Goal: Task Accomplishment & Management: Use online tool/utility

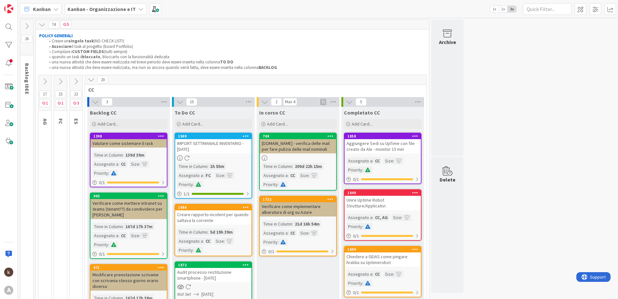
click at [90, 79] on icon at bounding box center [91, 79] width 7 height 7
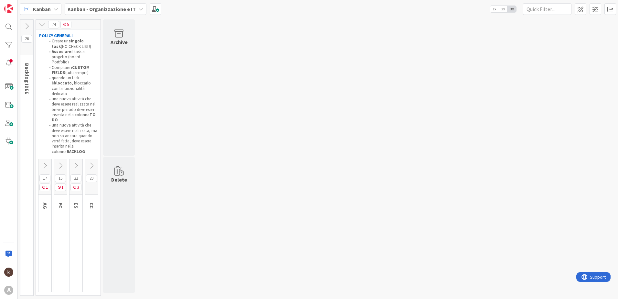
click at [63, 162] on icon at bounding box center [60, 165] width 7 height 7
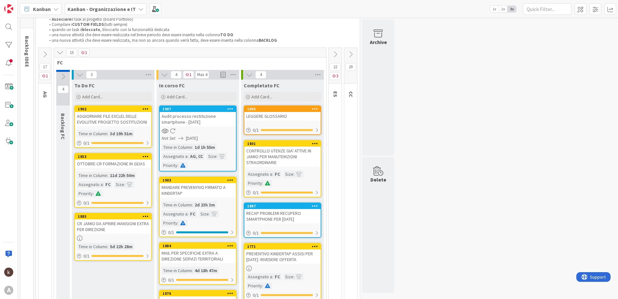
scroll to position [65, 0]
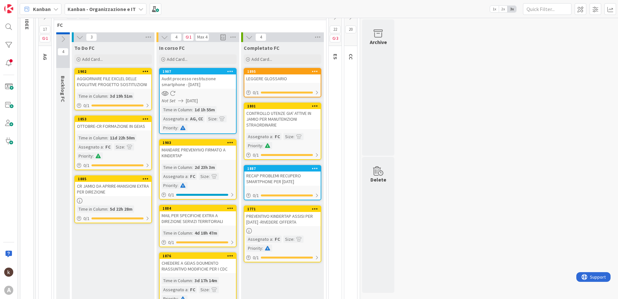
click at [351, 20] on icon at bounding box center [350, 16] width 7 height 7
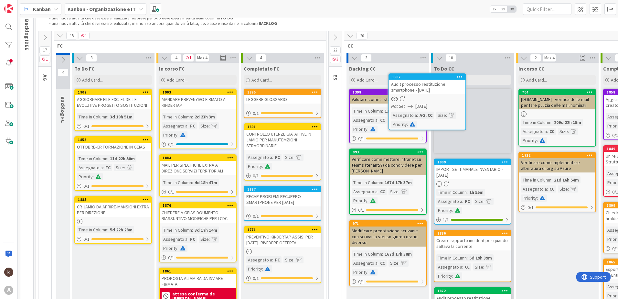
scroll to position [39, 0]
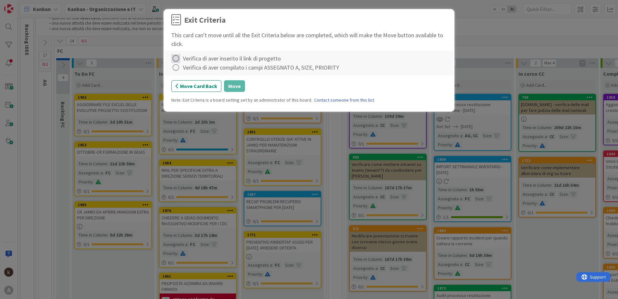
click at [178, 58] on icon at bounding box center [175, 58] width 9 height 9
click at [183, 71] on link "Complete" at bounding box center [211, 71] width 81 height 9
click at [177, 68] on icon at bounding box center [175, 67] width 9 height 9
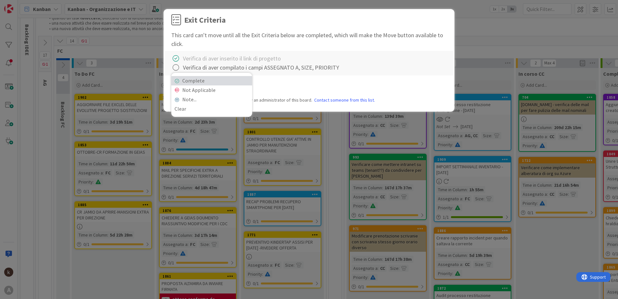
click at [201, 81] on link "Complete" at bounding box center [211, 80] width 81 height 9
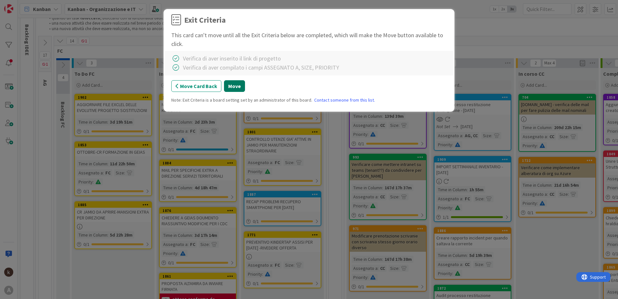
click at [227, 85] on button "Move" at bounding box center [234, 86] width 21 height 12
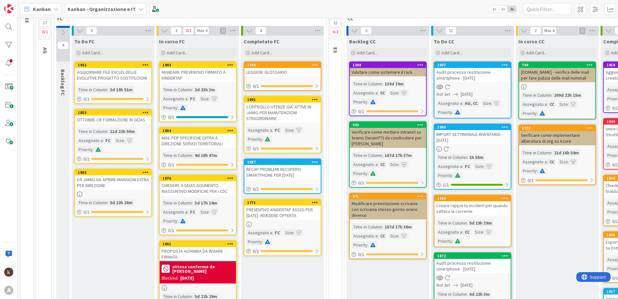
scroll to position [6, 0]
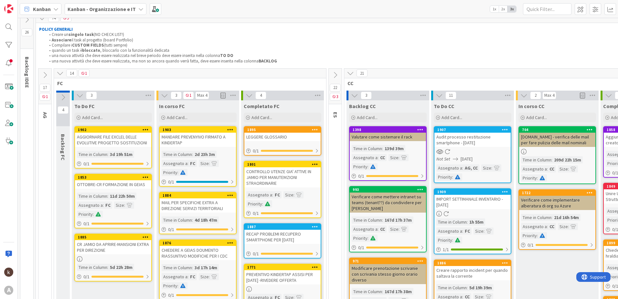
click at [349, 74] on icon at bounding box center [350, 73] width 7 height 7
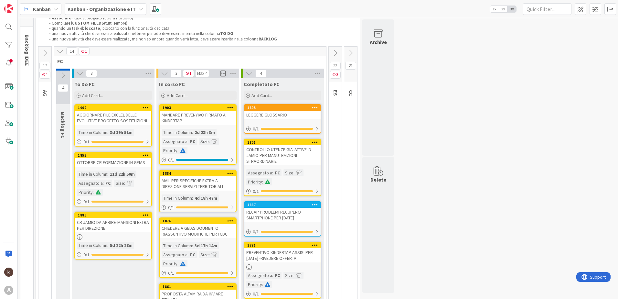
scroll to position [39, 0]
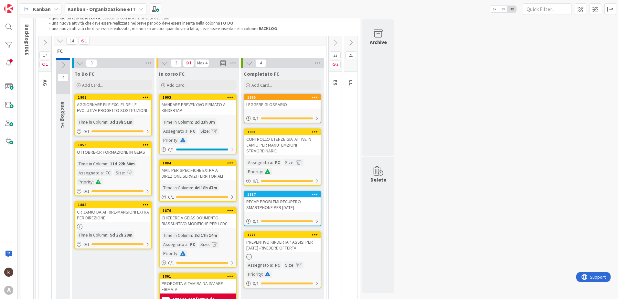
click at [113, 210] on div "CR JAMIO DA APRIRE-MANSIONI EXTRA PER DIREZIONE" at bounding box center [113, 215] width 76 height 14
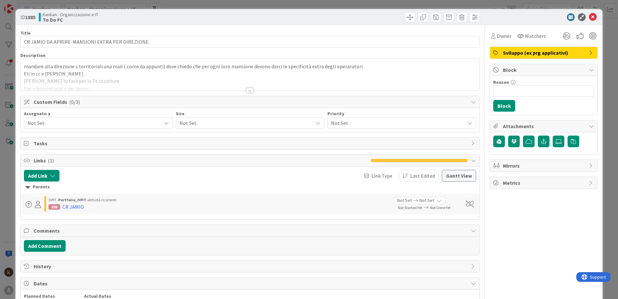
click at [248, 90] on div at bounding box center [249, 90] width 7 height 5
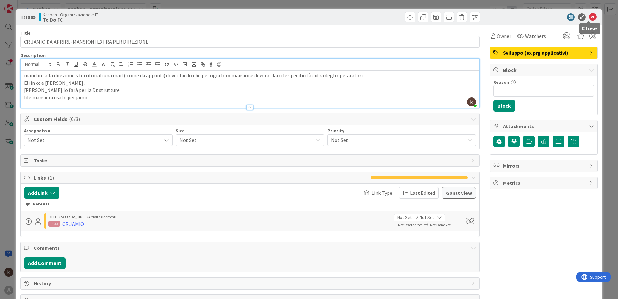
click at [589, 17] on icon at bounding box center [593, 17] width 8 height 8
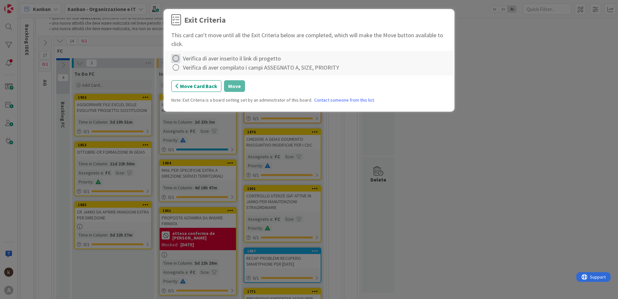
click at [173, 59] on icon at bounding box center [175, 58] width 9 height 9
click at [189, 70] on link "Complete" at bounding box center [211, 71] width 81 height 9
click at [177, 69] on icon at bounding box center [175, 67] width 9 height 9
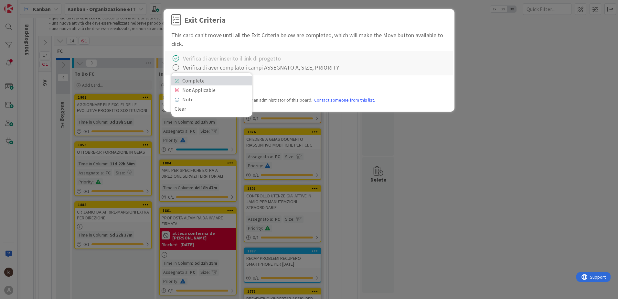
click at [188, 81] on link "Complete" at bounding box center [211, 80] width 81 height 9
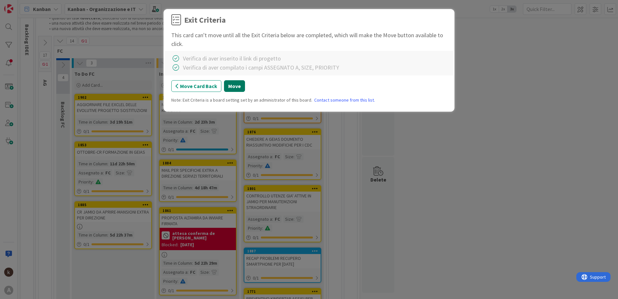
click at [232, 87] on button "Move" at bounding box center [234, 86] width 21 height 12
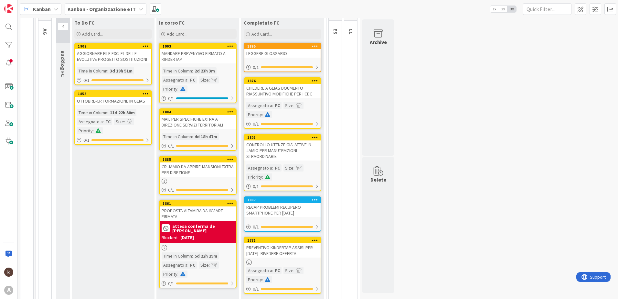
scroll to position [100, 0]
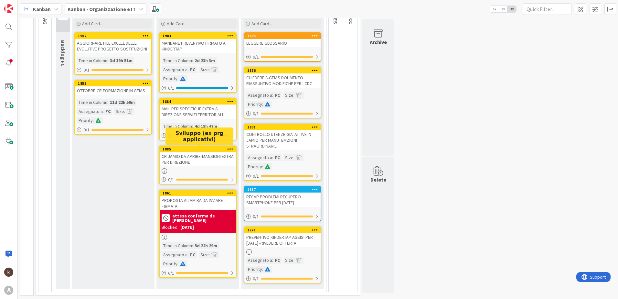
click at [184, 149] on div "1885" at bounding box center [199, 149] width 73 height 5
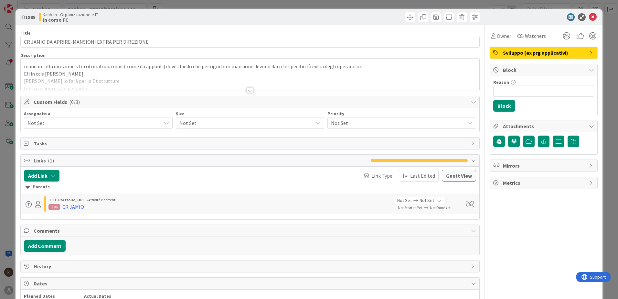
click at [249, 91] on div at bounding box center [249, 90] width 7 height 5
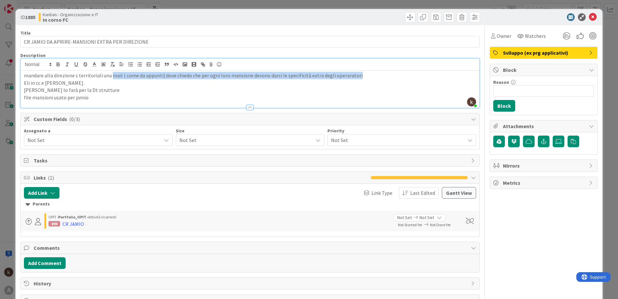
drag, startPoint x: 359, startPoint y: 74, endPoint x: 110, endPoint y: 69, distance: 248.8
click at [110, 69] on div "kanban helpdesk just joined mandare alla direzione s territoriali una mail ( co…" at bounding box center [250, 83] width 459 height 49
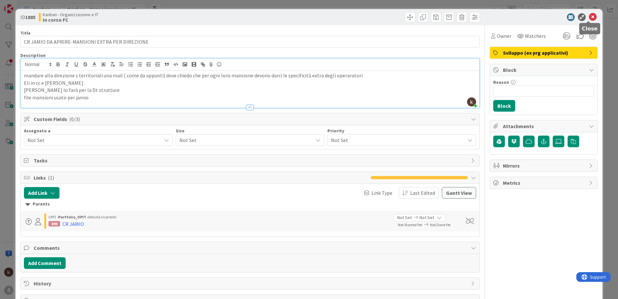
click at [589, 16] on icon at bounding box center [593, 17] width 8 height 8
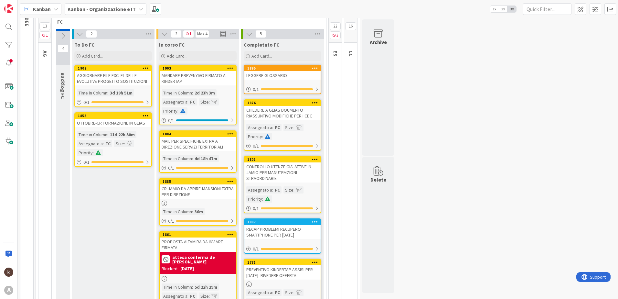
scroll to position [36, 0]
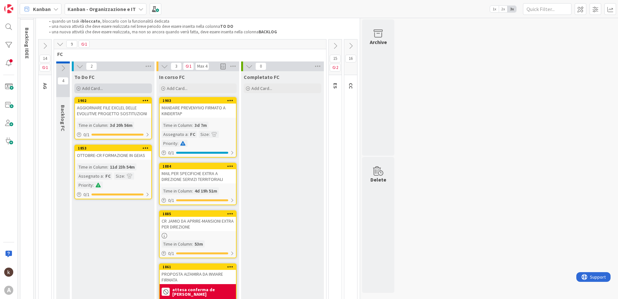
click at [91, 87] on span "Add Card..." at bounding box center [92, 88] width 21 height 6
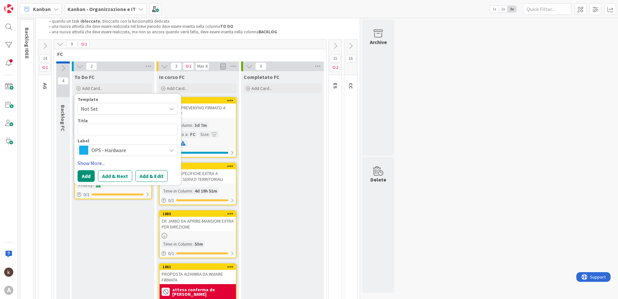
click at [94, 164] on link "Show More..." at bounding box center [128, 163] width 100 height 8
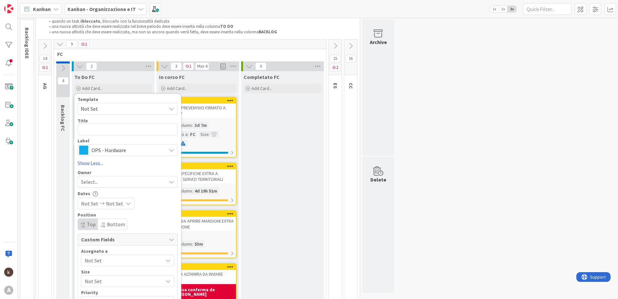
click at [109, 152] on span "OPS - Hardware" at bounding box center [128, 150] width 72 height 9
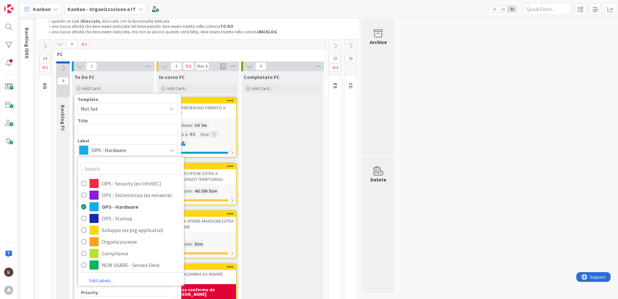
click at [150, 57] on span "FC" at bounding box center [187, 54] width 261 height 6
